Goal: Task Accomplishment & Management: Manage account settings

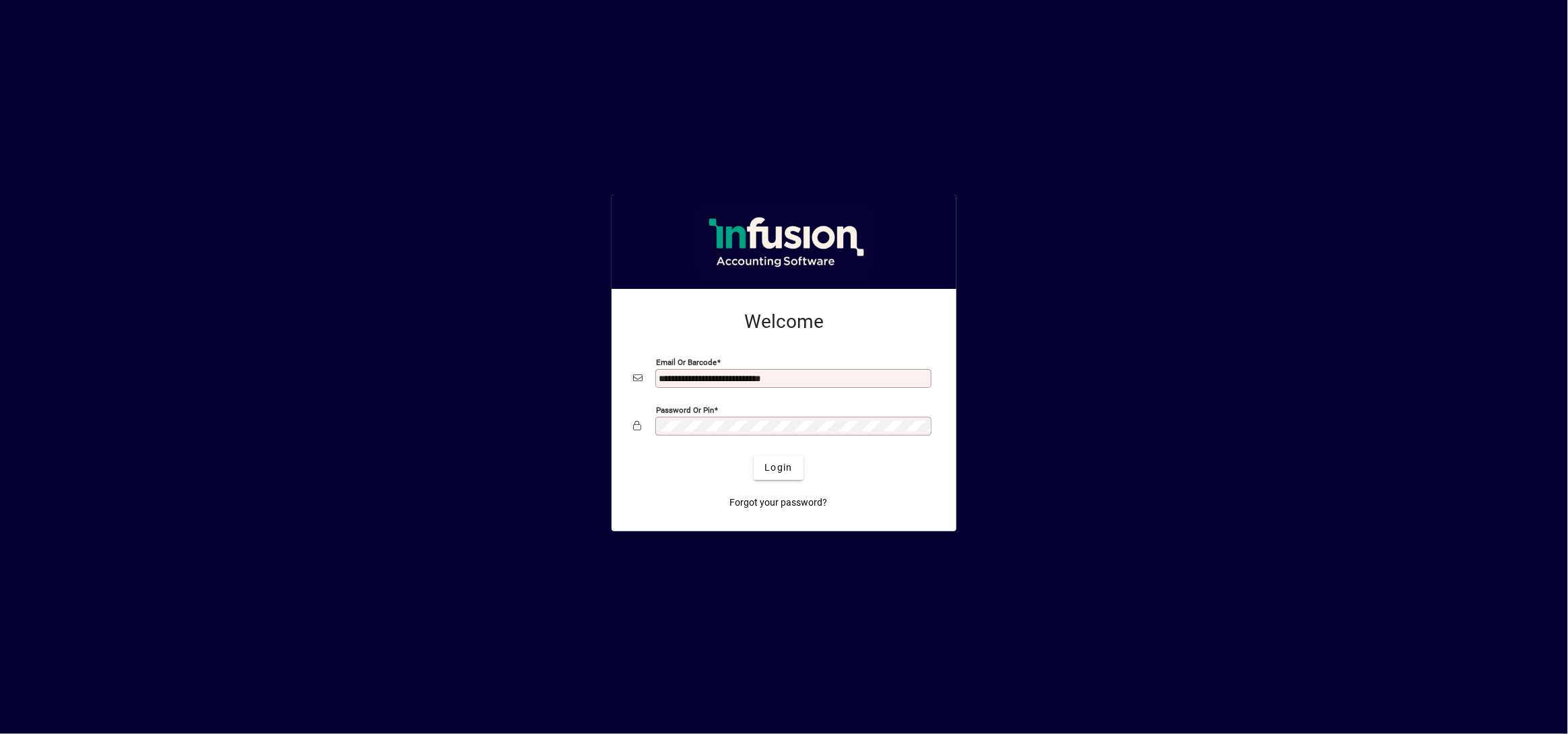
click at [811, 375] on input "**********" at bounding box center [795, 378] width 272 height 11
type input "**********"
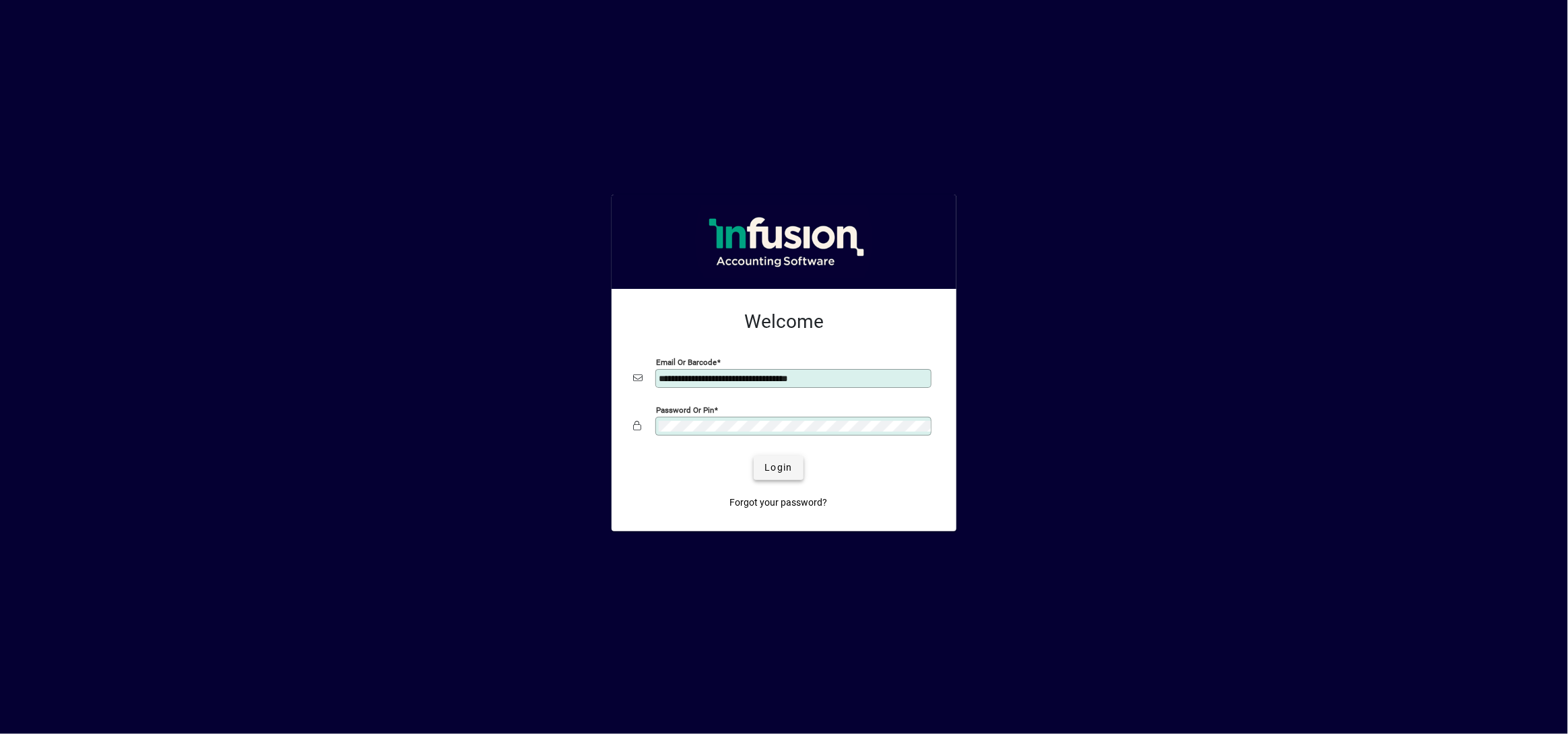
click at [774, 456] on span "submit" at bounding box center [779, 468] width 49 height 32
